Goal: Information Seeking & Learning: Learn about a topic

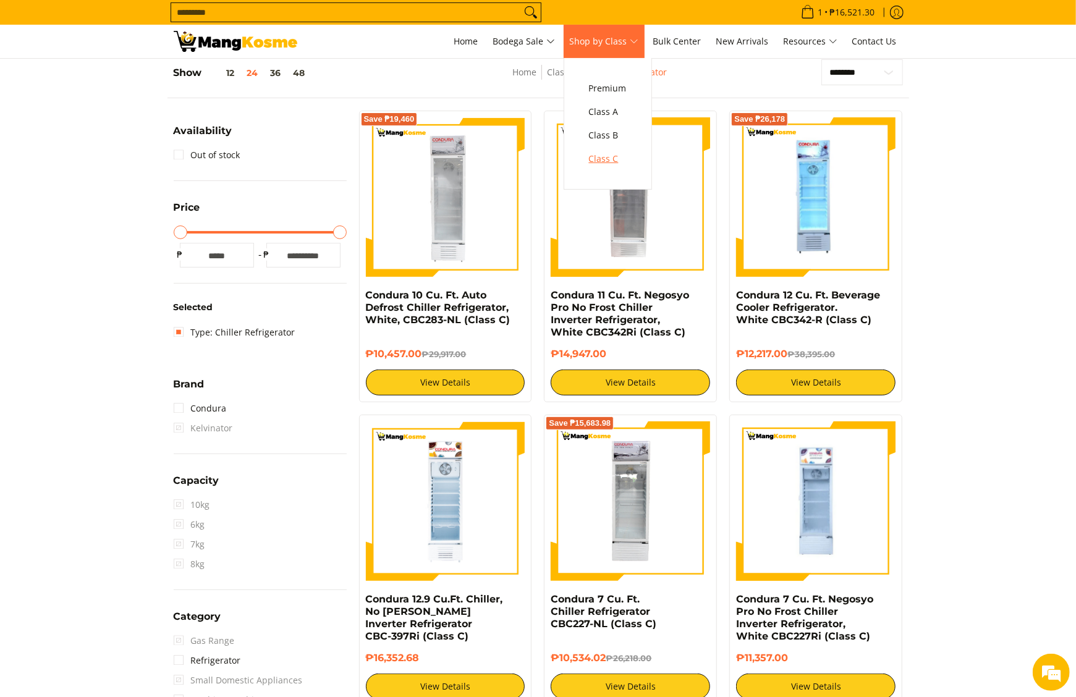
click at [614, 158] on span "Class C" at bounding box center [608, 158] width 38 height 15
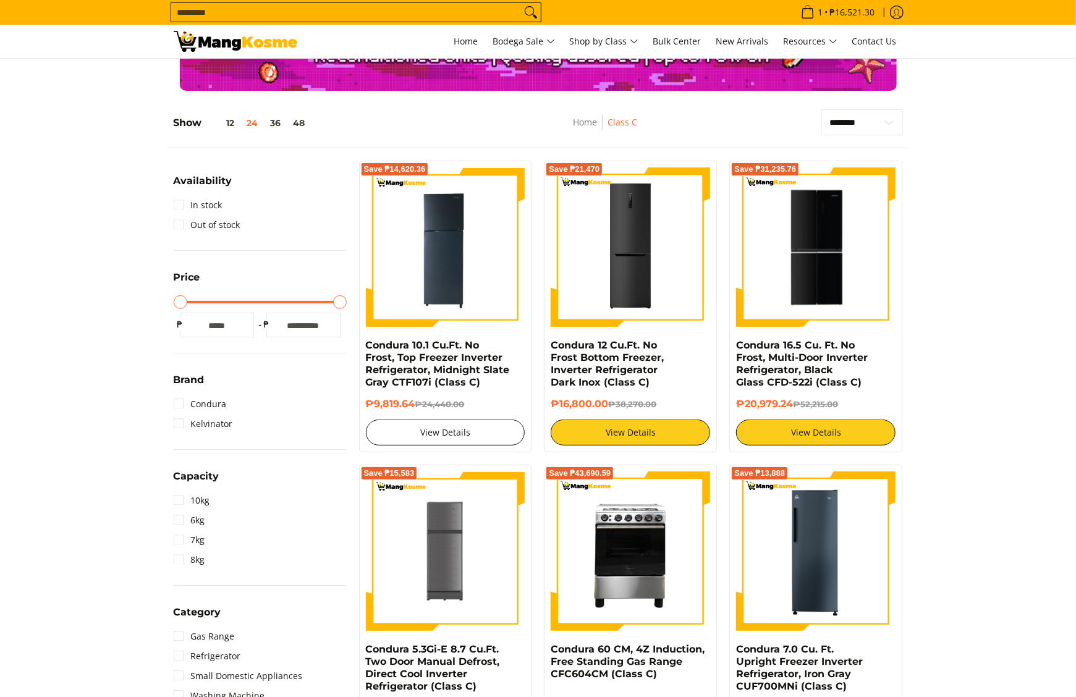
click at [462, 425] on link "View Details" at bounding box center [445, 433] width 159 height 26
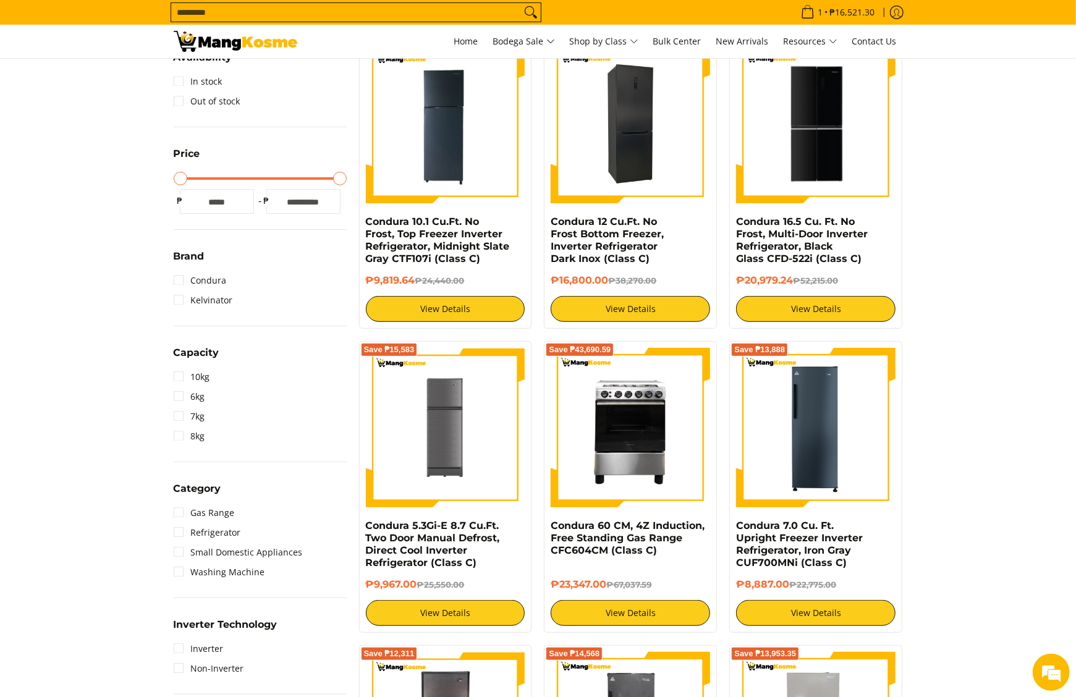
click at [641, 181] on img at bounding box center [630, 123] width 159 height 159
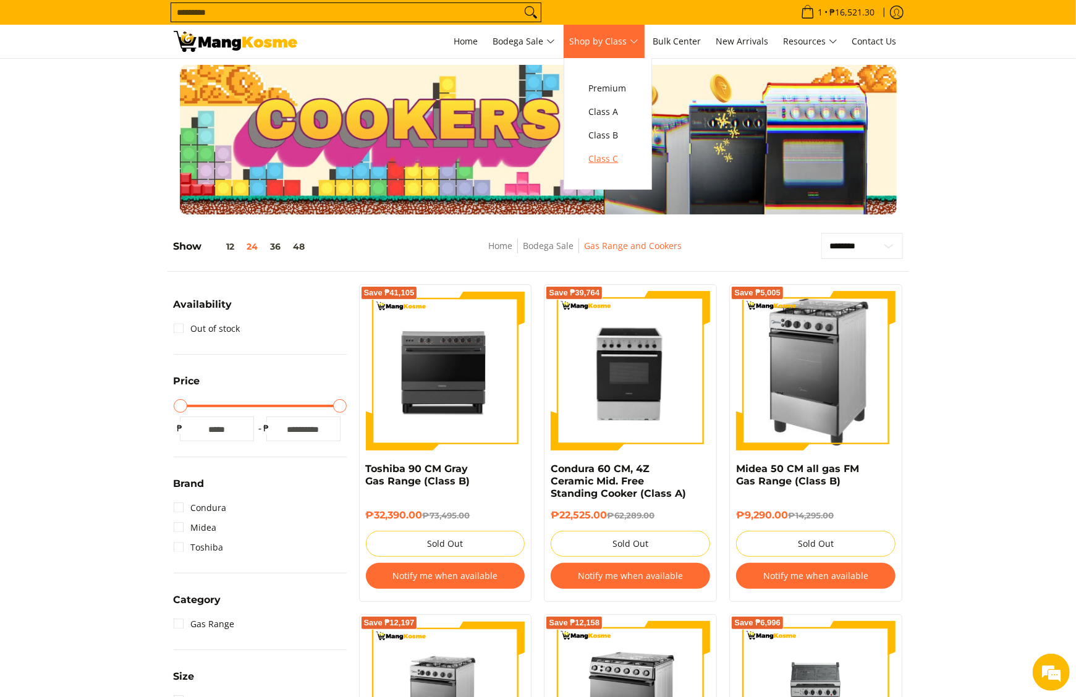
click at [614, 158] on span "Class C" at bounding box center [608, 158] width 38 height 15
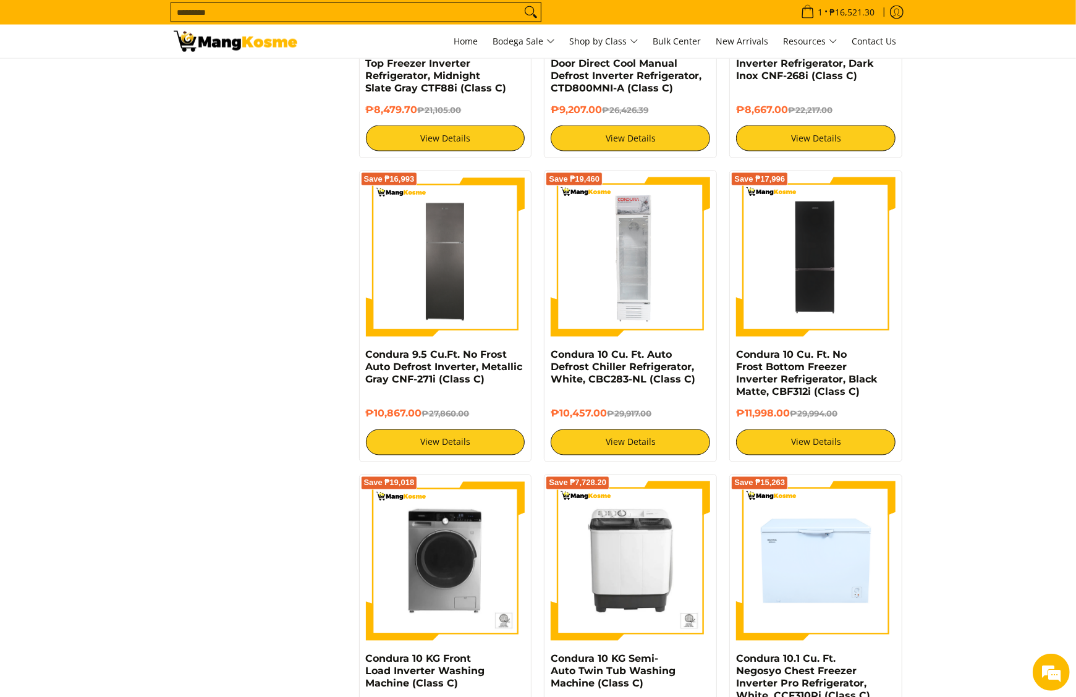
scroll to position [1483, 0]
